Goal: Find specific page/section: Find specific page/section

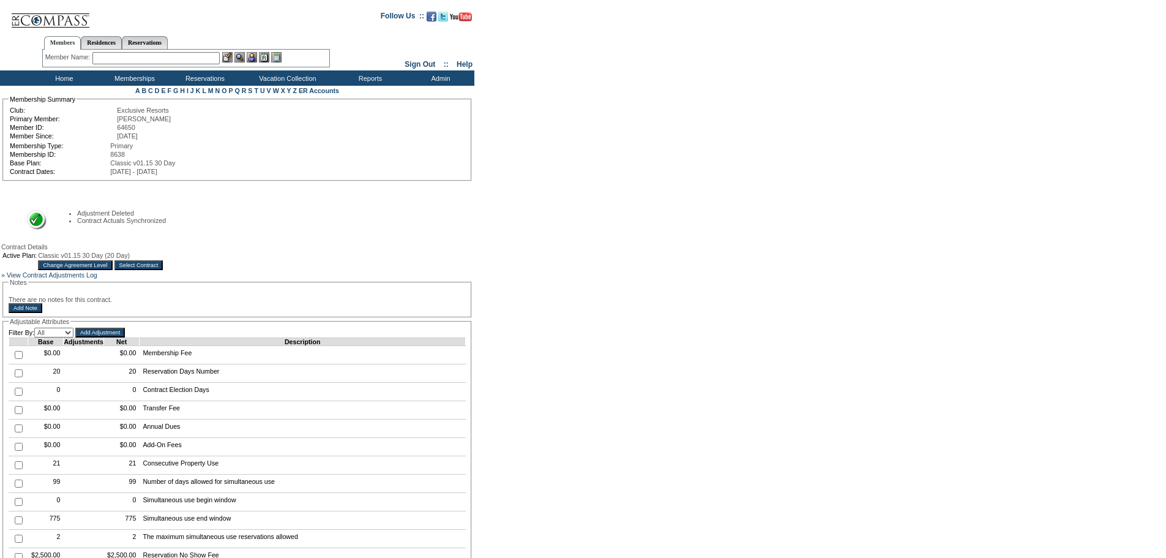
click at [64, 76] on td "Home" at bounding box center [63, 77] width 70 height 15
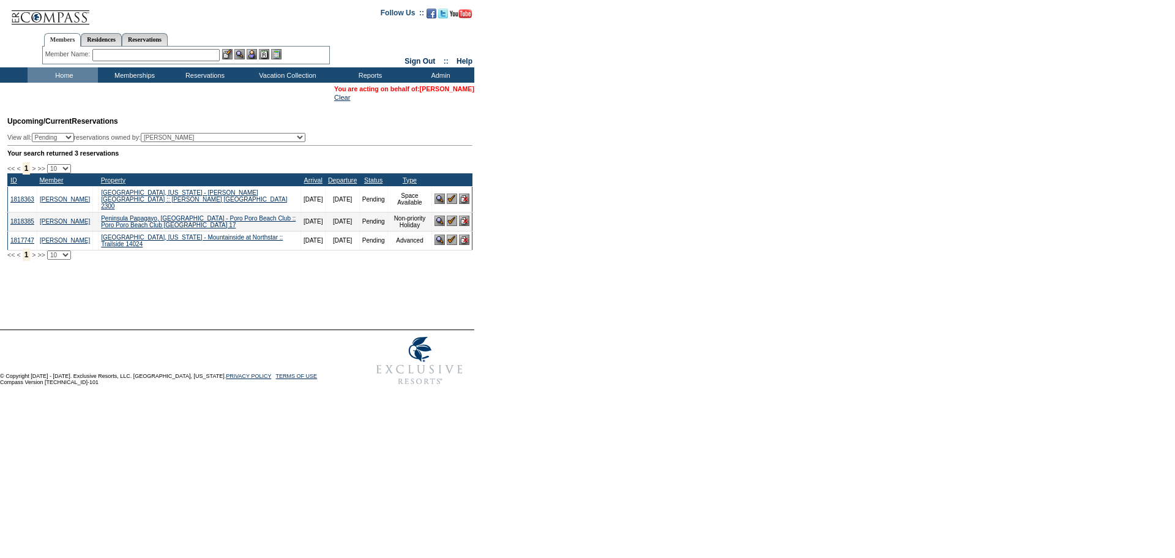
click at [449, 86] on link "[PERSON_NAME]" at bounding box center [447, 88] width 54 height 7
